Goal: Task Accomplishment & Management: Complete application form

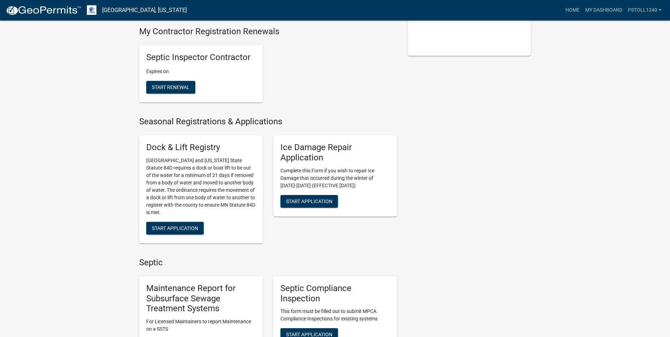
scroll to position [307, 0]
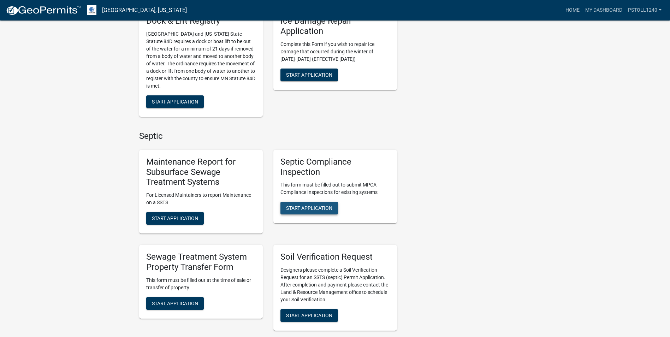
click at [308, 210] on span "Start Application" at bounding box center [309, 208] width 46 height 6
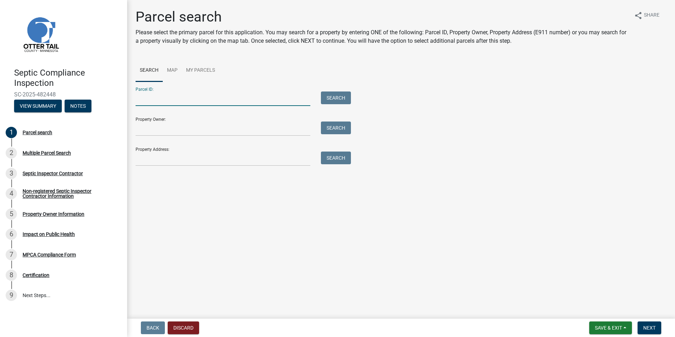
click at [147, 103] on input "Parcel ID:" at bounding box center [223, 98] width 175 height 14
type input "16000090052000"
click at [333, 99] on button "Search" at bounding box center [336, 97] width 30 height 13
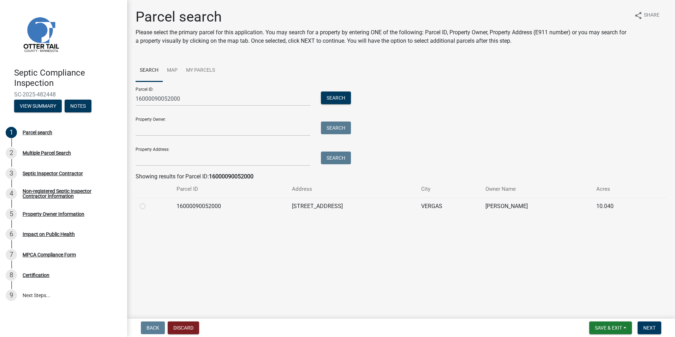
click at [148, 202] on label at bounding box center [148, 202] width 0 height 0
click at [148, 207] on input "radio" at bounding box center [150, 204] width 5 height 5
radio input "true"
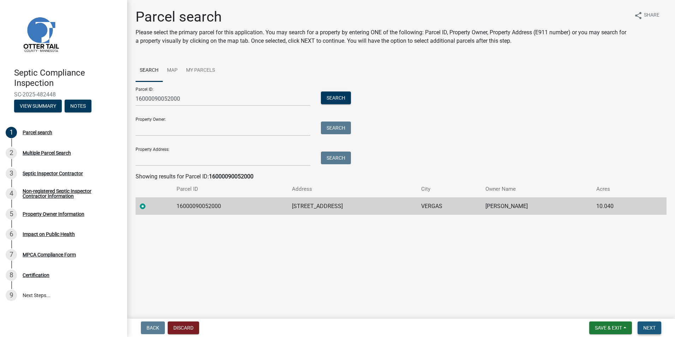
click at [647, 328] on span "Next" at bounding box center [649, 328] width 12 height 6
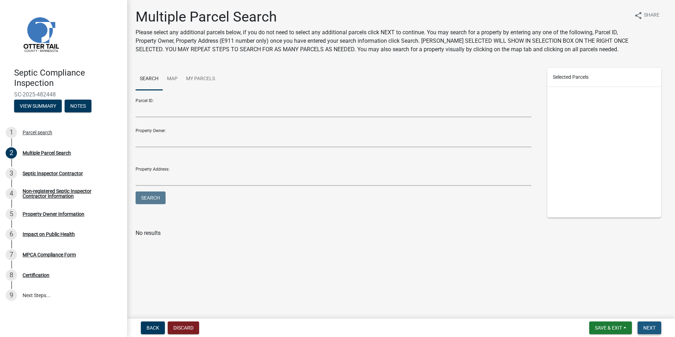
click at [647, 328] on span "Next" at bounding box center [649, 328] width 12 height 6
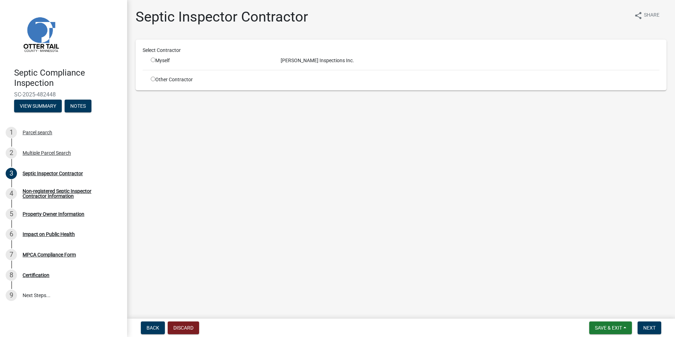
click at [152, 62] on input "radio" at bounding box center [153, 60] width 5 height 5
radio input "true"
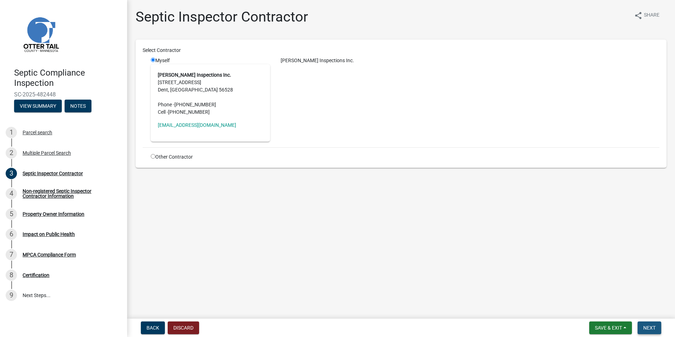
click at [645, 326] on span "Next" at bounding box center [649, 328] width 12 height 6
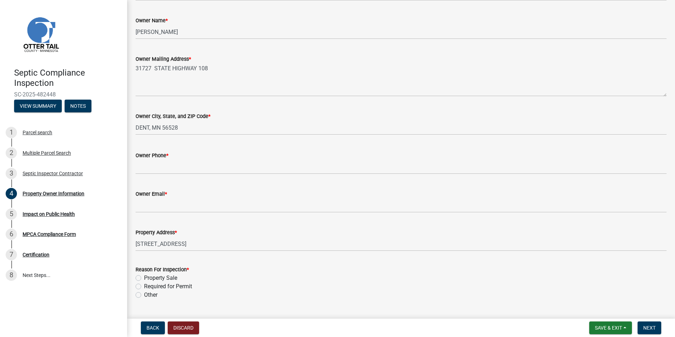
scroll to position [118, 0]
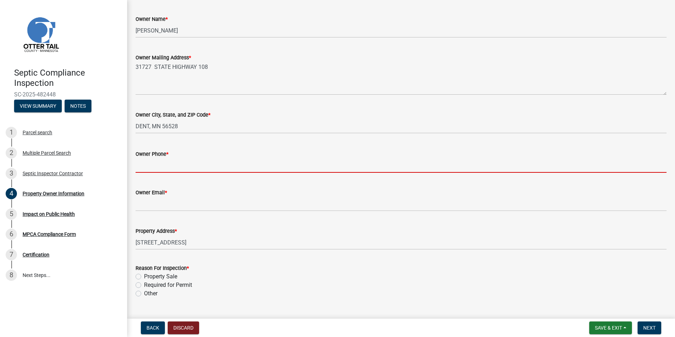
click at [142, 168] on input "Owner Phone *" at bounding box center [401, 165] width 531 height 14
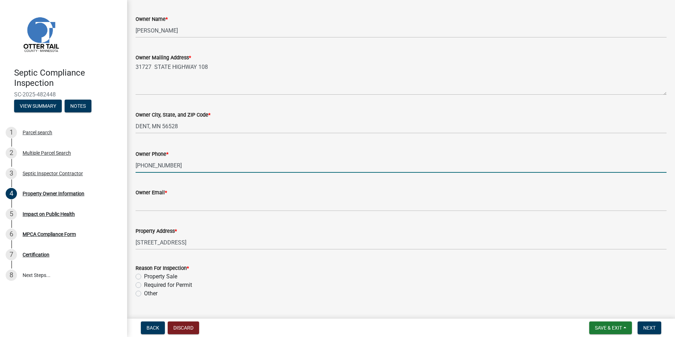
type input "[PHONE_NUMBER]"
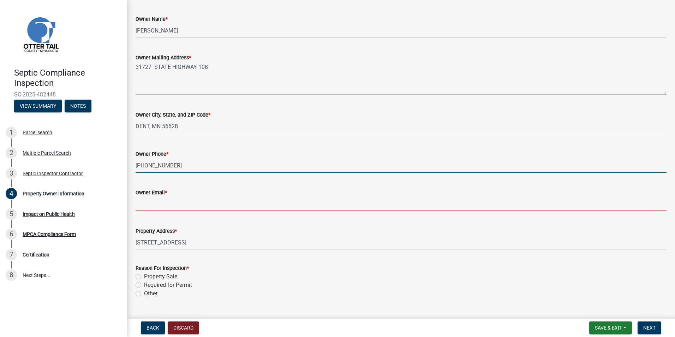
click at [143, 208] on input "Owner Email *" at bounding box center [401, 204] width 531 height 14
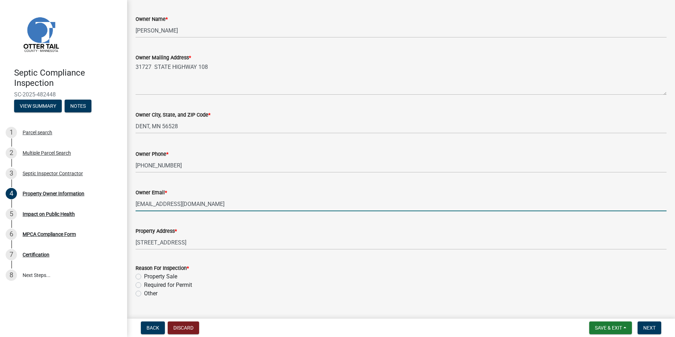
scroll to position [134, 0]
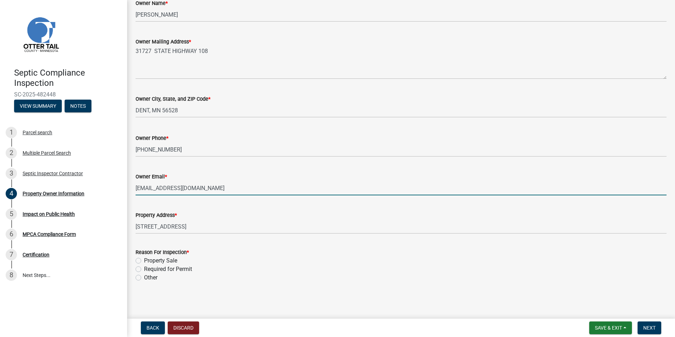
type input "[EMAIL_ADDRESS][DOMAIN_NAME]"
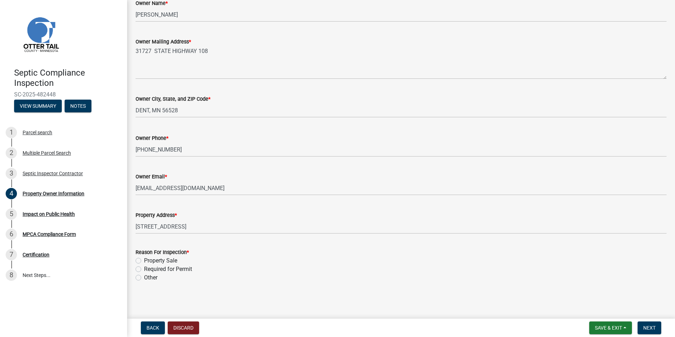
click at [144, 260] on label "Property Sale" at bounding box center [160, 260] width 33 height 8
click at [144, 260] on input "Property Sale" at bounding box center [146, 258] width 5 height 5
radio input "true"
click at [647, 325] on span "Next" at bounding box center [649, 328] width 12 height 6
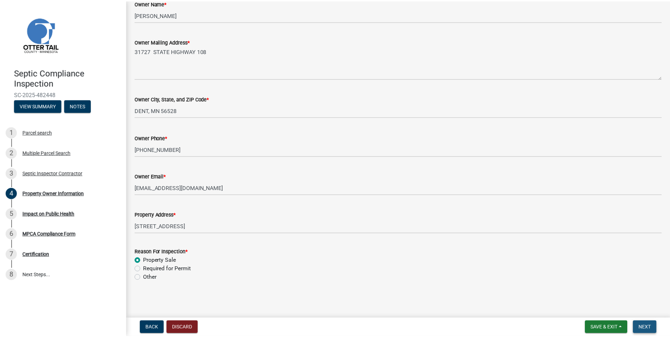
scroll to position [0, 0]
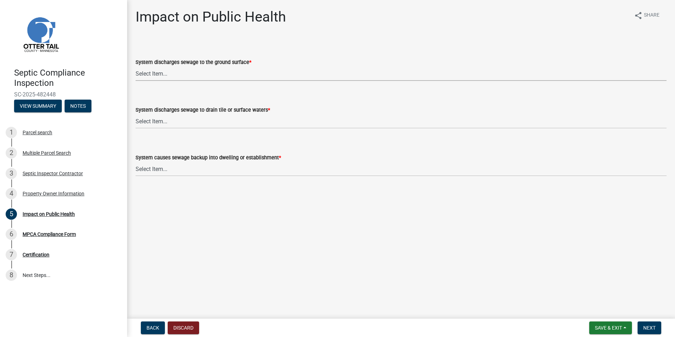
click at [141, 73] on select "Select Item... Yes No" at bounding box center [401, 73] width 531 height 14
click at [136, 66] on select "Select Item... Yes No" at bounding box center [401, 73] width 531 height 14
select select "9c5ef684-d0d4-4879-ab12-905ddbd81a72"
click at [146, 121] on select "Select Item... Yes No" at bounding box center [401, 121] width 531 height 14
click at [136, 114] on select "Select Item... Yes No" at bounding box center [401, 121] width 531 height 14
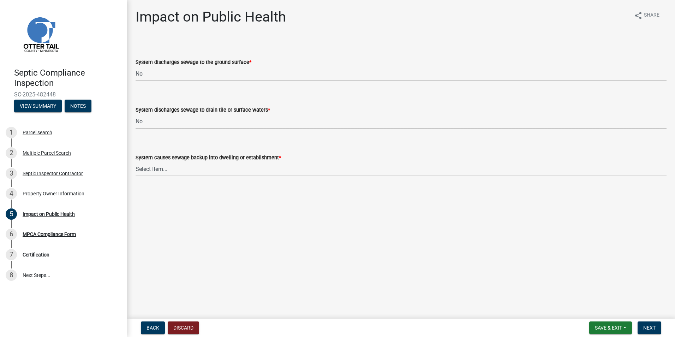
select select "7d491a2b-e9f0-4952-b474-53ca749b22af"
click at [151, 166] on select "Select Item... Yes No" at bounding box center [401, 169] width 531 height 14
click at [136, 162] on select "Select Item... Yes No" at bounding box center [401, 169] width 531 height 14
select select "6e07b46b-a403-4f3e-b4fc-218acc732c01"
click at [645, 324] on button "Next" at bounding box center [650, 327] width 24 height 13
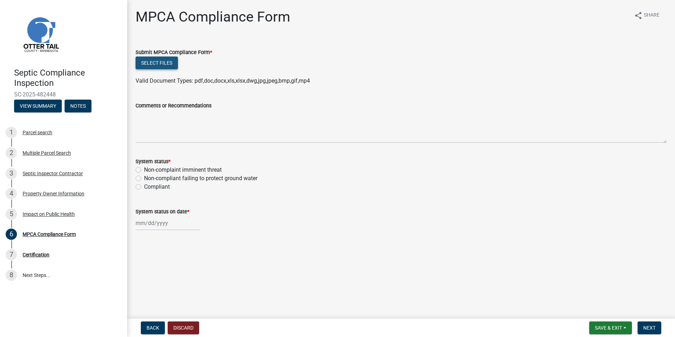
click at [158, 62] on button "Select files" at bounding box center [157, 62] width 42 height 13
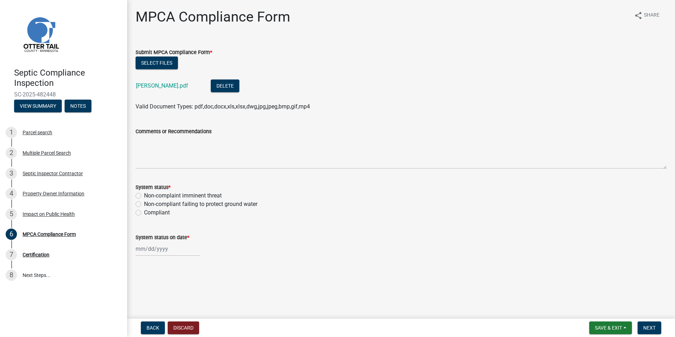
click at [144, 213] on label "Compliant" at bounding box center [157, 212] width 26 height 8
click at [144, 213] on input "Compliant" at bounding box center [146, 210] width 5 height 5
radio input "true"
select select "9"
select select "2025"
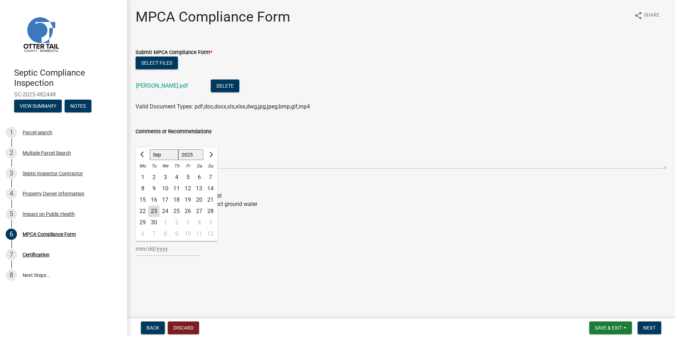
click at [149, 250] on input "System status on date *" at bounding box center [168, 249] width 65 height 14
click at [143, 212] on div "22" at bounding box center [142, 210] width 11 height 11
type input "[DATE]"
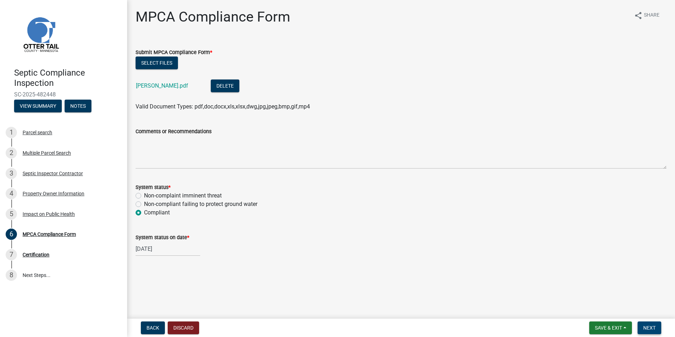
click at [651, 325] on span "Next" at bounding box center [649, 328] width 12 height 6
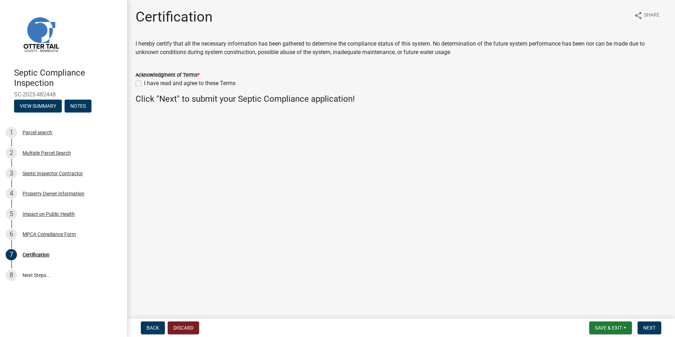
click at [144, 85] on label "I have read and agree to these Terms" at bounding box center [189, 83] width 91 height 8
click at [144, 84] on input "I have read and agree to these Terms" at bounding box center [146, 81] width 5 height 5
checkbox input "true"
click at [651, 324] on button "Next" at bounding box center [650, 327] width 24 height 13
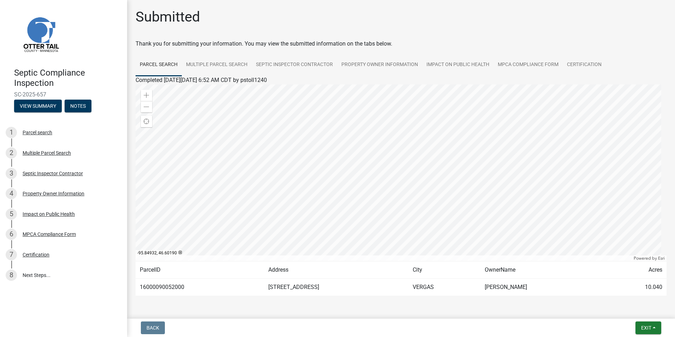
click at [284, 130] on div at bounding box center [401, 172] width 531 height 177
click at [646, 331] on button "Exit" at bounding box center [649, 327] width 26 height 13
click at [632, 308] on button "Save & Exit" at bounding box center [633, 309] width 56 height 17
